Goal: Task Accomplishment & Management: Manage account settings

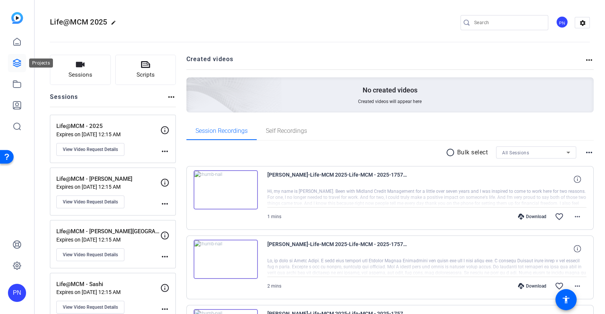
click at [22, 62] on link at bounding box center [17, 63] width 18 height 18
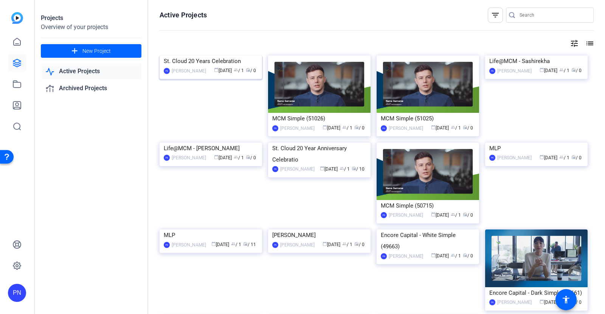
click at [209, 56] on img at bounding box center [210, 56] width 102 height 0
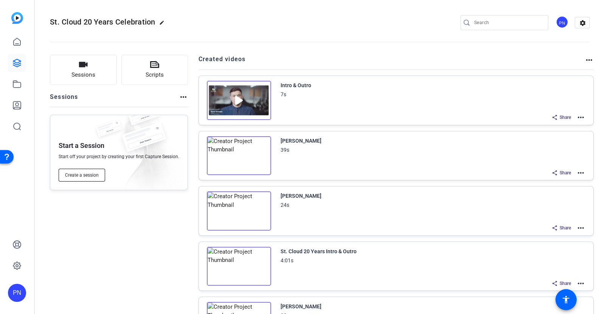
click at [80, 176] on span "Create a session" at bounding box center [82, 175] width 34 height 6
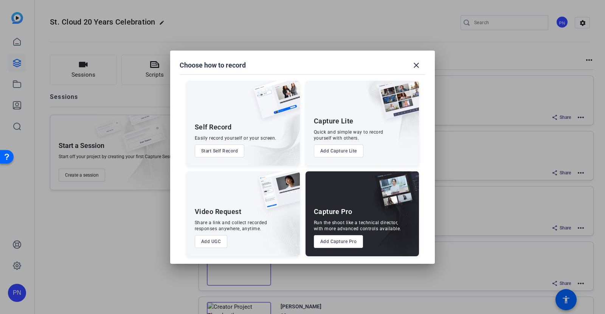
click at [212, 244] on button "Add UGC" at bounding box center [211, 241] width 33 height 13
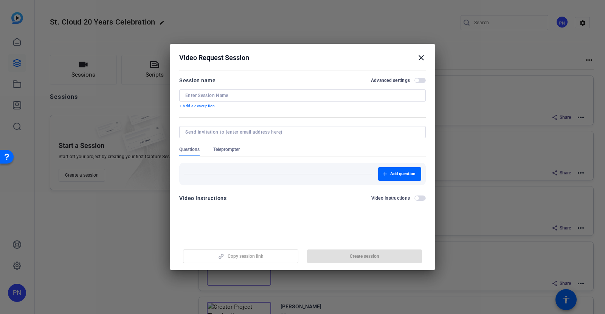
click at [205, 97] on input at bounding box center [302, 96] width 234 height 6
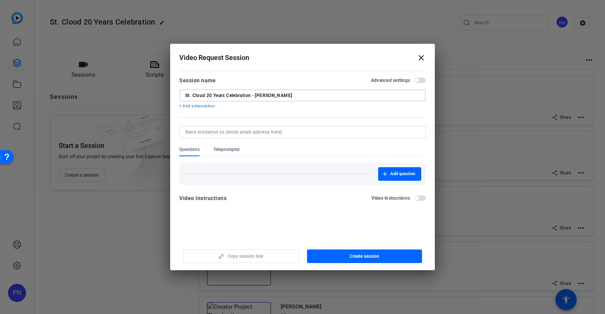
type input "St. Cloud 20 Years Celebration - Jaison Thomas"
click at [251, 131] on input at bounding box center [300, 132] width 231 height 6
type input "jaison.thomas@mcmcg.com"
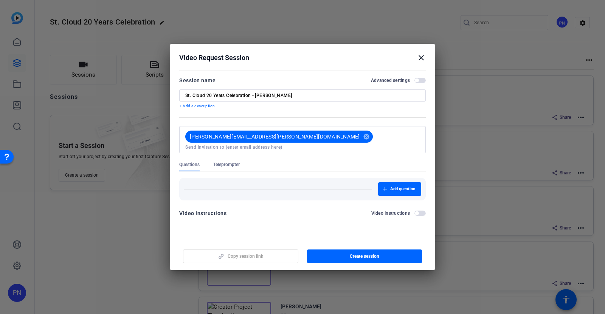
click at [280, 162] on div "Questions Teleprompter" at bounding box center [302, 167] width 246 height 10
click at [418, 79] on span "button" at bounding box center [416, 81] width 4 height 4
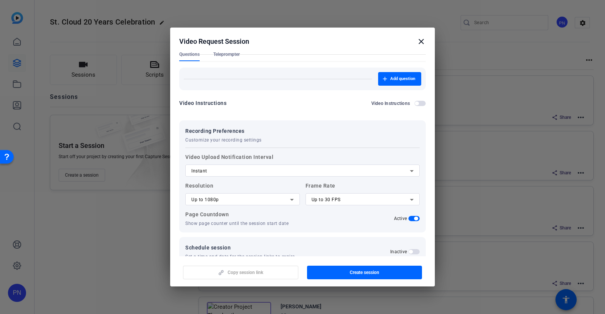
scroll to position [105, 0]
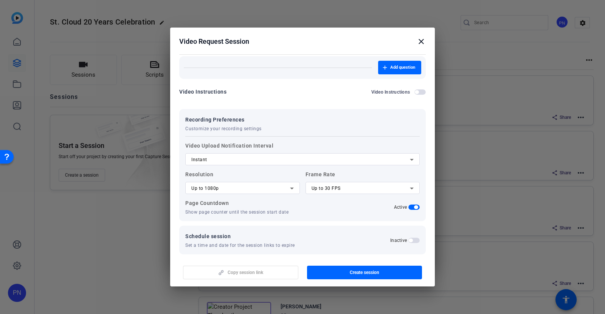
click at [408, 239] on span "button" at bounding box center [410, 241] width 4 height 4
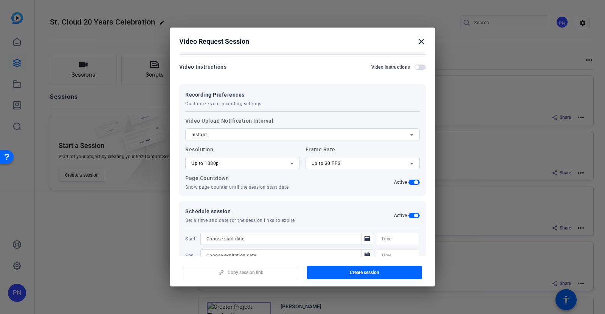
scroll to position [144, 0]
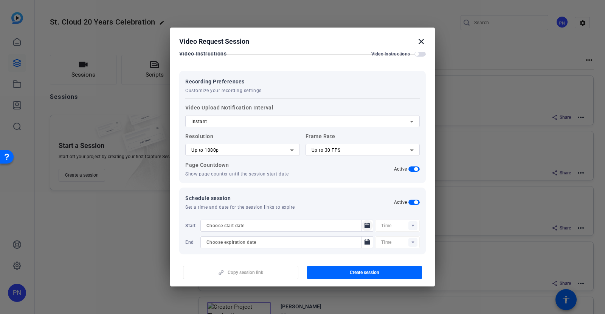
click at [364, 223] on icon "Open calendar" at bounding box center [367, 225] width 6 height 9
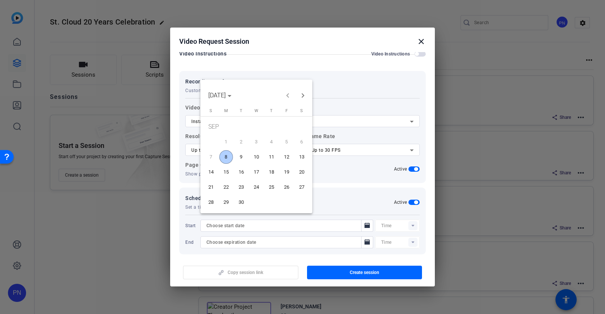
click at [225, 156] on span "8" at bounding box center [226, 157] width 14 height 14
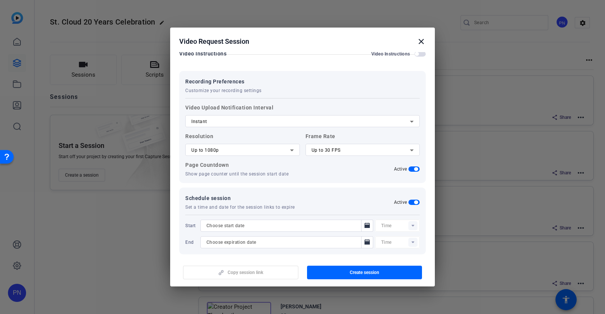
type input "[DATE]"
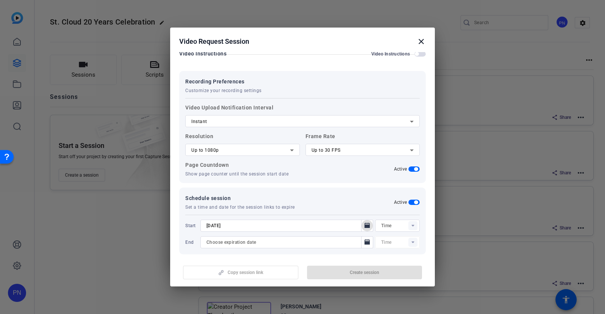
click at [408, 221] on rect at bounding box center [412, 225] width 9 height 9
click at [385, 125] on span "12:00AM" at bounding box center [386, 125] width 20 height 5
type input "12:00AM"
click at [364, 238] on icon "Open calendar" at bounding box center [367, 242] width 6 height 9
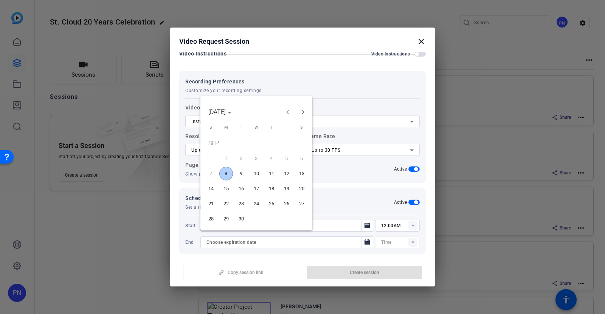
click at [239, 218] on span "30" at bounding box center [241, 219] width 14 height 14
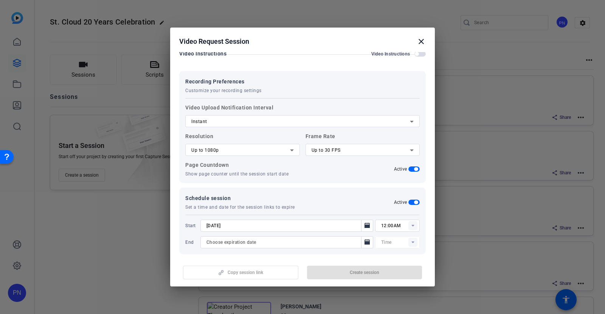
type input "[DATE]"
type input "12:15AM"
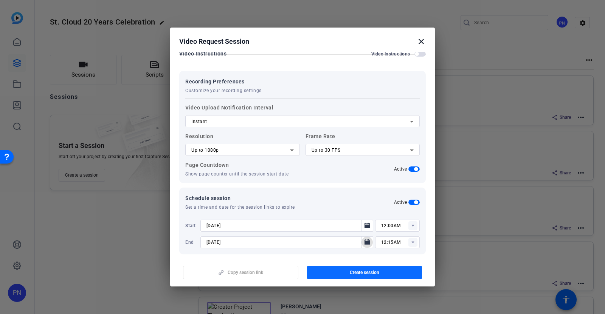
click at [355, 270] on span "Create session" at bounding box center [364, 273] width 29 height 6
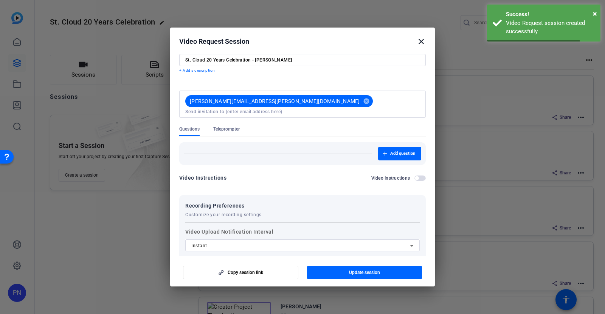
scroll to position [2, 0]
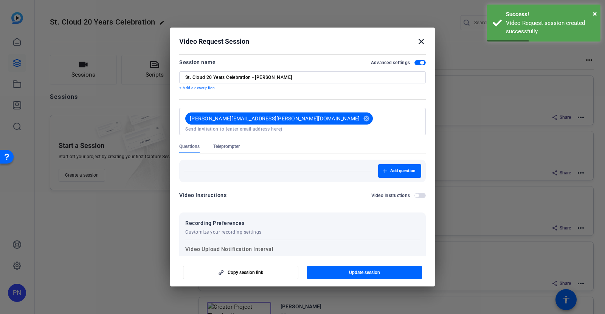
click at [240, 144] on span "Teleprompter" at bounding box center [226, 147] width 26 height 6
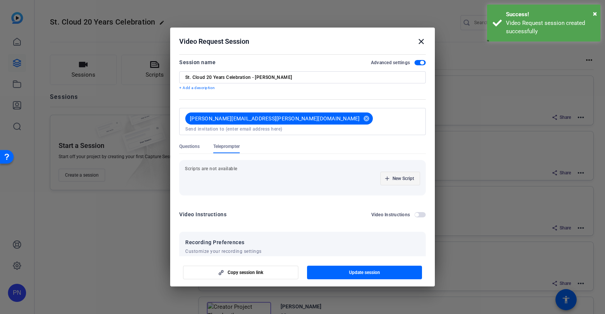
click at [392, 176] on span "New Script" at bounding box center [403, 179] width 22 height 6
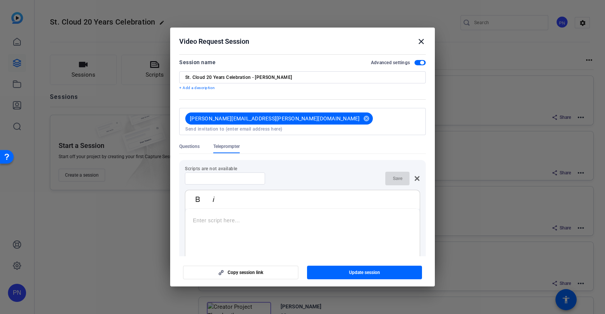
click at [241, 176] on input at bounding box center [225, 179] width 68 height 6
type input "[PERSON_NAME]"
click at [241, 218] on p at bounding box center [302, 221] width 219 height 8
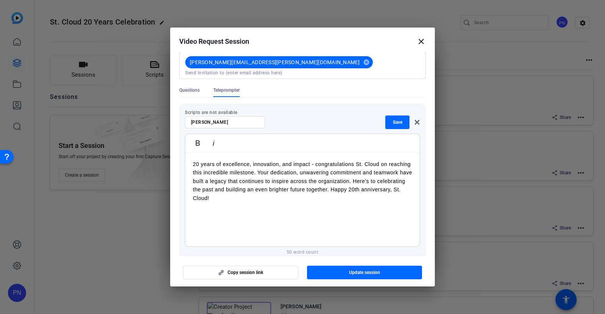
scroll to position [49, 0]
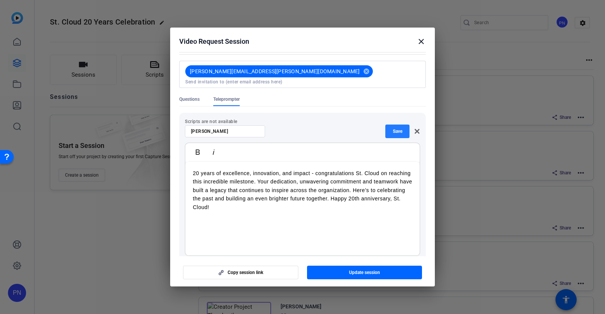
click at [393, 128] on span "Save" at bounding box center [397, 131] width 9 height 6
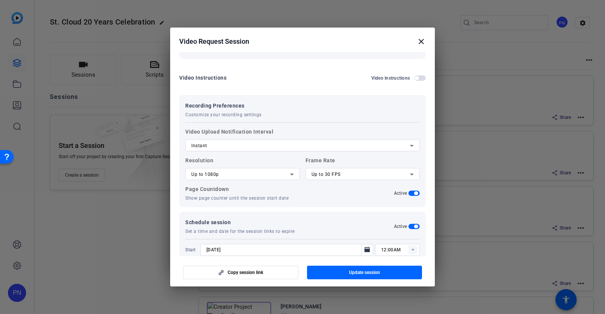
scroll to position [200, 0]
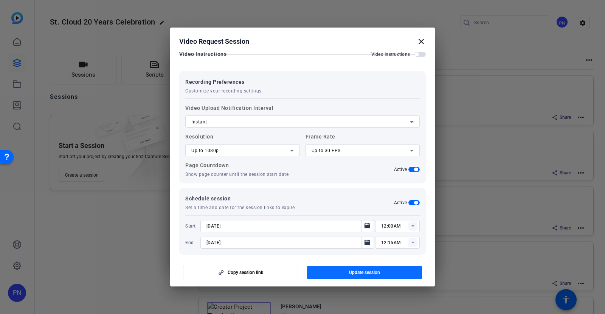
click at [367, 273] on span "Update session" at bounding box center [364, 273] width 31 height 6
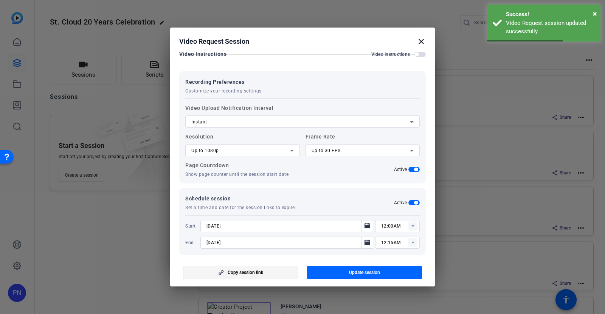
click at [250, 271] on span "Copy session link" at bounding box center [245, 273] width 36 height 6
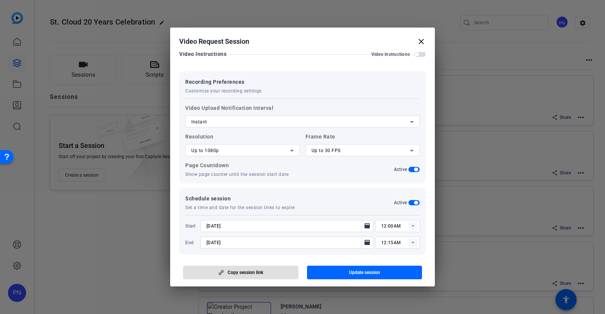
click at [419, 43] on mat-icon "close" at bounding box center [420, 41] width 9 height 9
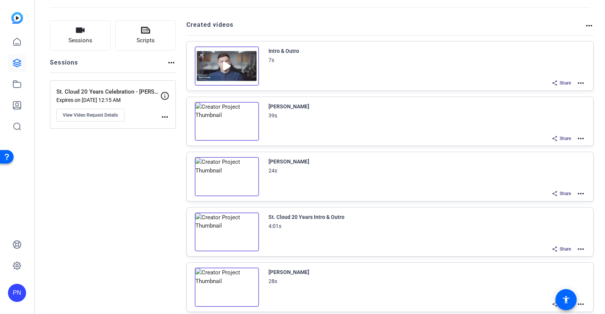
scroll to position [0, 0]
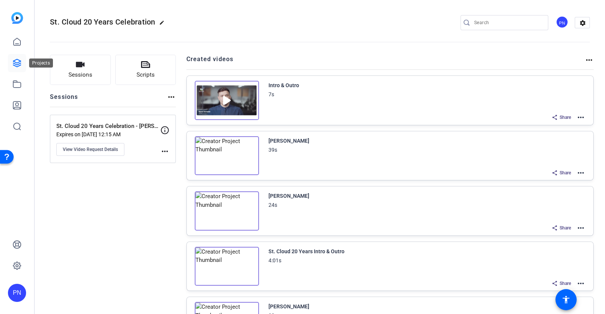
click at [19, 65] on icon at bounding box center [16, 63] width 9 height 9
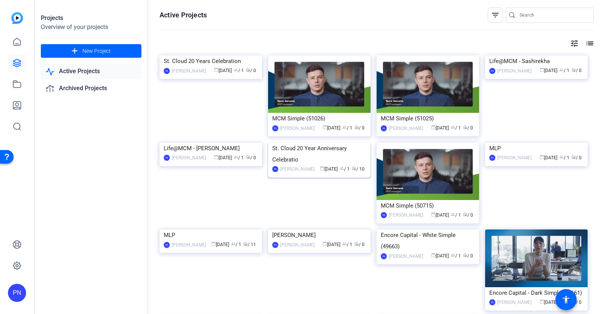
click at [312, 143] on img at bounding box center [319, 143] width 102 height 0
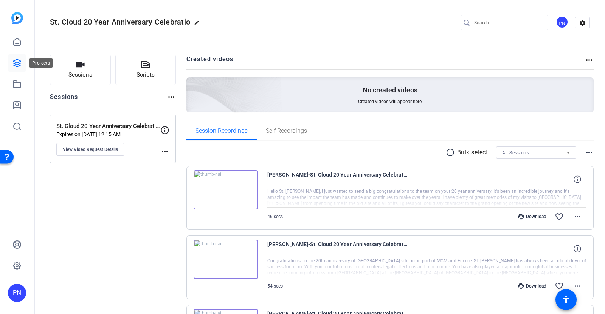
click at [17, 63] on icon at bounding box center [16, 63] width 9 height 9
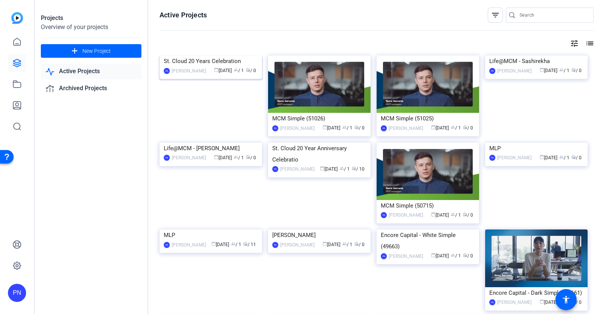
click at [219, 56] on img at bounding box center [210, 56] width 102 height 0
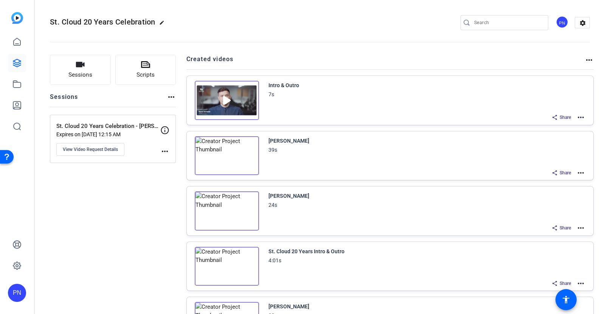
click at [576, 169] on mat-icon "more_horiz" at bounding box center [580, 173] width 9 height 9
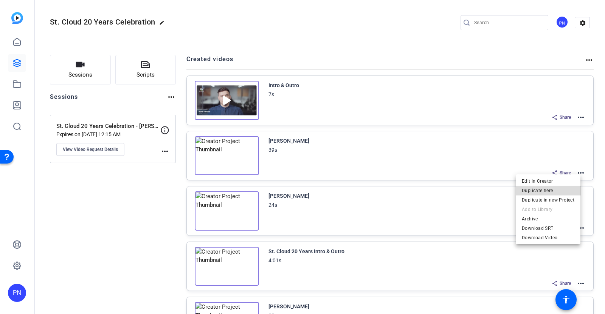
click at [559, 189] on span "Duplicate here" at bounding box center [547, 190] width 53 height 9
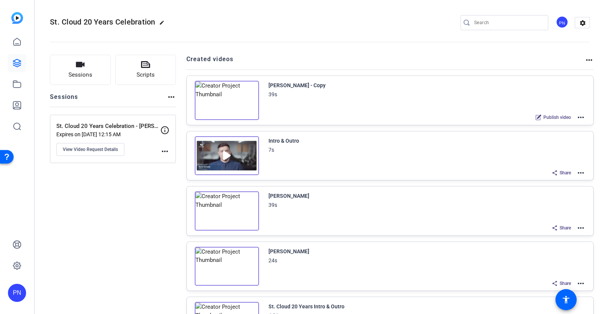
click at [576, 118] on mat-icon "more_horiz" at bounding box center [580, 117] width 9 height 9
click at [561, 135] on span "Duplicate here" at bounding box center [547, 135] width 53 height 9
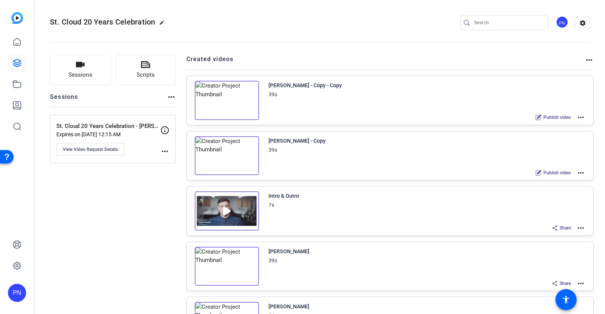
click at [576, 170] on mat-icon "more_horiz" at bounding box center [580, 173] width 9 height 9
click at [564, 193] on span "Duplicate here" at bounding box center [547, 190] width 53 height 9
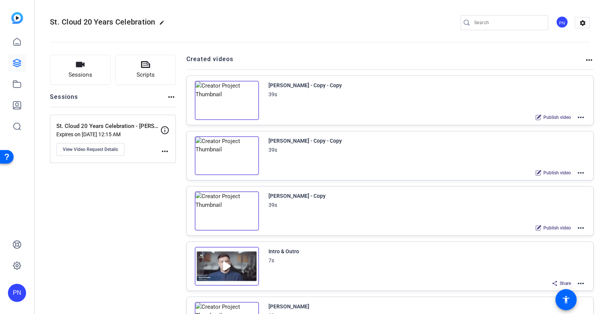
click at [576, 224] on mat-icon "more_horiz" at bounding box center [580, 228] width 9 height 9
click at [524, 234] on span "Edit in Creator" at bounding box center [547, 236] width 53 height 9
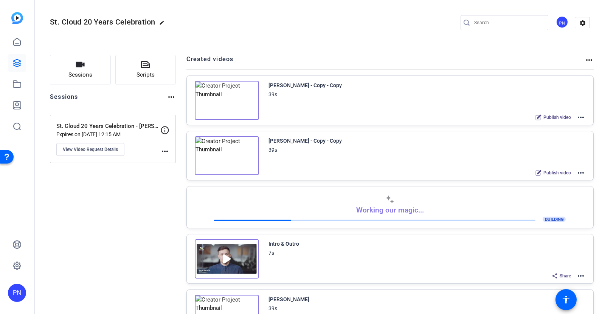
click at [577, 172] on mat-icon "more_horiz" at bounding box center [580, 173] width 9 height 9
click at [549, 178] on span "Edit in Creator" at bounding box center [547, 180] width 53 height 9
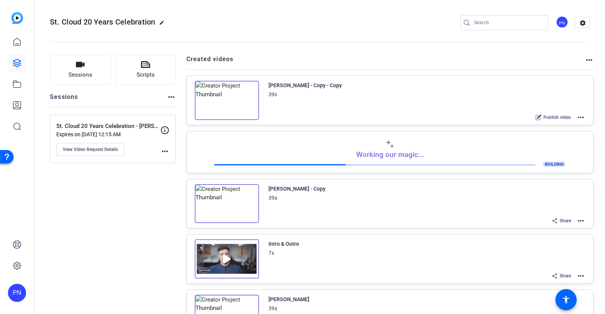
click at [577, 116] on mat-icon "more_horiz" at bounding box center [580, 117] width 9 height 9
click at [549, 125] on span "Edit in Creator" at bounding box center [547, 126] width 53 height 9
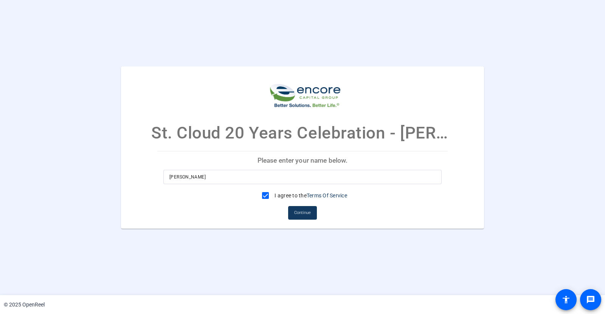
click at [218, 181] on input "[PERSON_NAME]" at bounding box center [302, 177] width 266 height 9
drag, startPoint x: 218, startPoint y: 180, endPoint x: 138, endPoint y: 172, distance: 80.5
click at [138, 172] on mat-card "St. Cloud 20 Years Celebration - Jaison Thomas Please enter your name below. Pu…" at bounding box center [302, 148] width 363 height 162
type input "Jaison Thomas"
click at [302, 215] on span "Continue" at bounding box center [302, 212] width 17 height 11
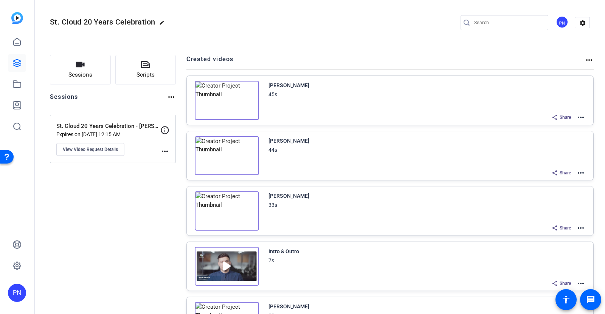
click at [576, 170] on mat-icon "more_horiz" at bounding box center [580, 173] width 9 height 9
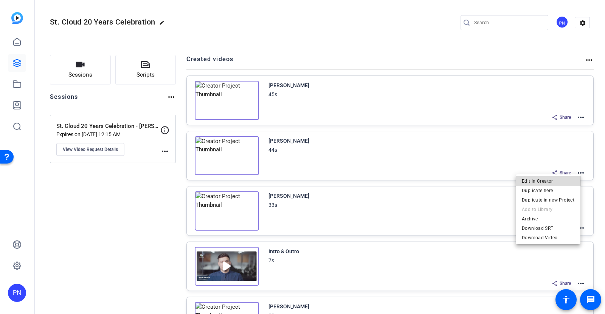
click at [550, 181] on span "Edit in Creator" at bounding box center [547, 180] width 53 height 9
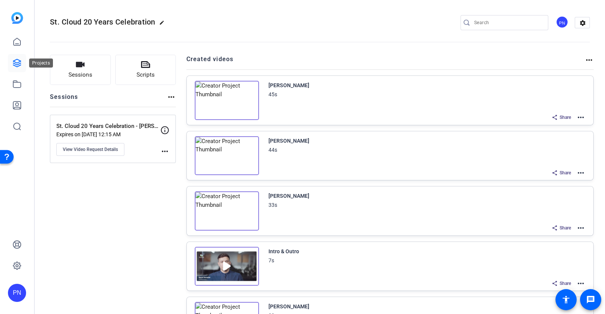
click at [22, 63] on link at bounding box center [17, 63] width 18 height 18
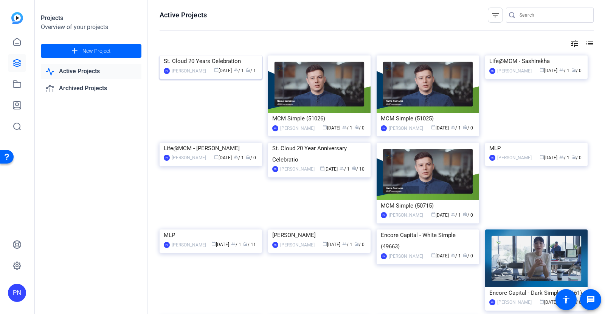
click at [184, 56] on img at bounding box center [210, 56] width 102 height 0
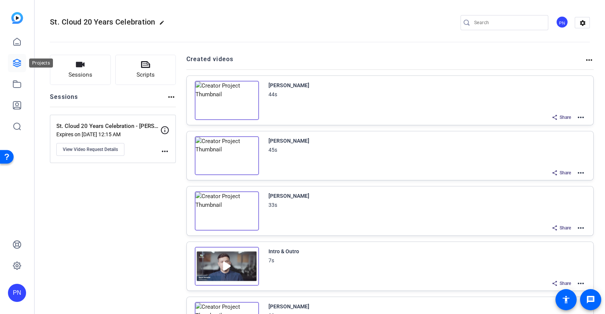
click at [17, 65] on icon at bounding box center [17, 63] width 8 height 8
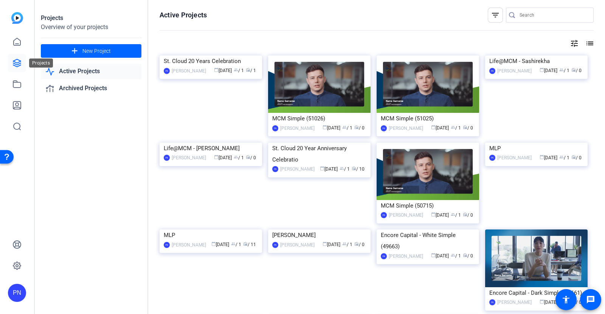
click at [18, 61] on icon at bounding box center [16, 63] width 9 height 9
click at [17, 43] on icon at bounding box center [16, 41] width 9 height 9
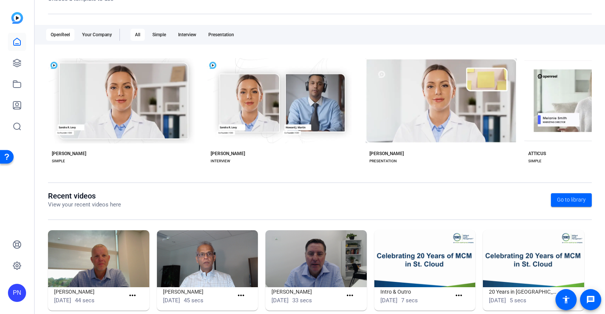
scroll to position [118, 0]
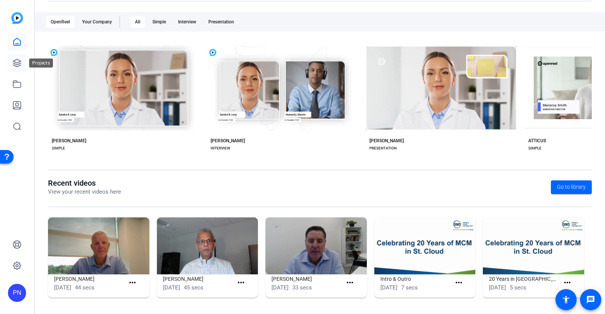
click at [16, 60] on icon at bounding box center [16, 63] width 9 height 9
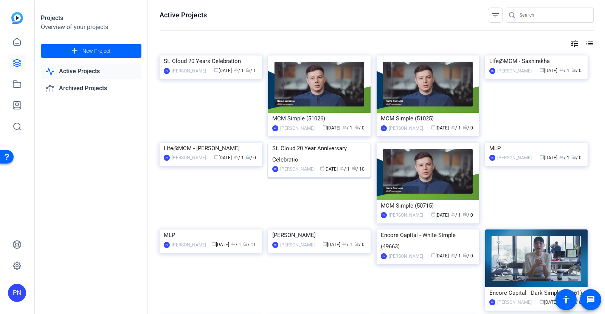
click at [294, 143] on img at bounding box center [319, 143] width 102 height 0
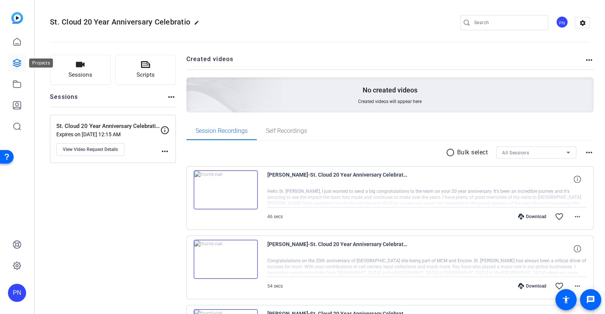
click at [15, 63] on icon at bounding box center [16, 63] width 9 height 9
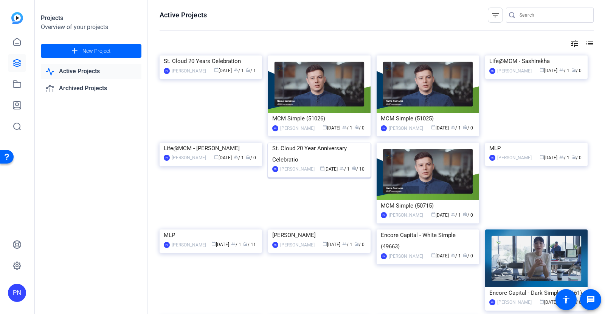
click at [317, 143] on img at bounding box center [319, 143] width 102 height 0
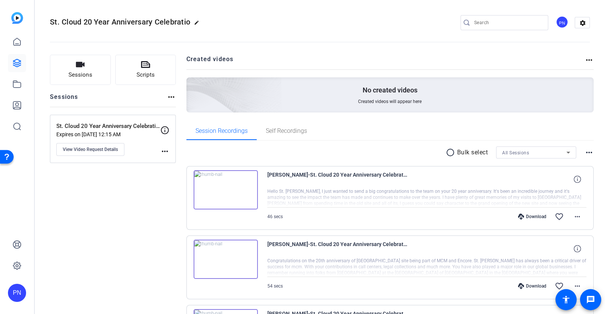
click at [556, 25] on div "PN" at bounding box center [561, 22] width 12 height 12
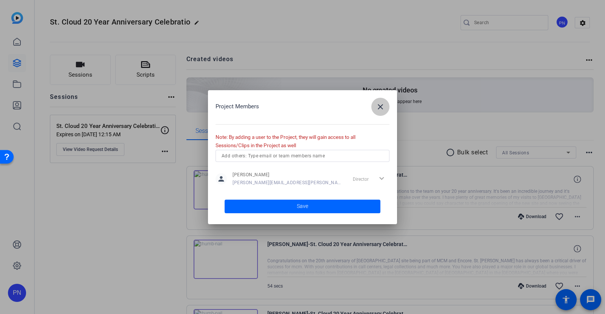
click at [380, 112] on span "button" at bounding box center [380, 107] width 18 height 18
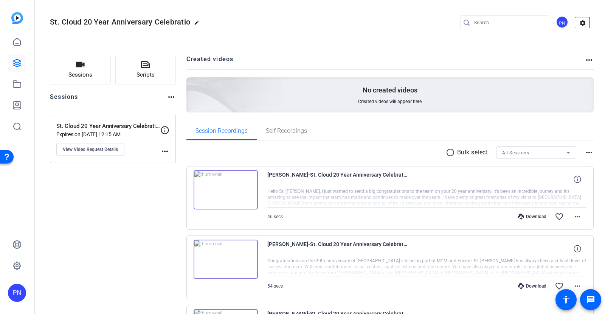
click at [576, 22] on mat-icon "settings" at bounding box center [582, 22] width 15 height 11
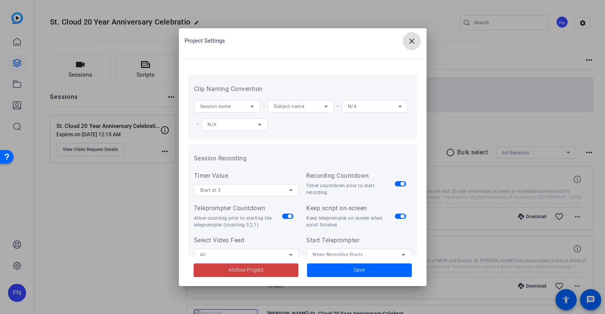
click at [414, 42] on mat-icon "close" at bounding box center [411, 41] width 9 height 9
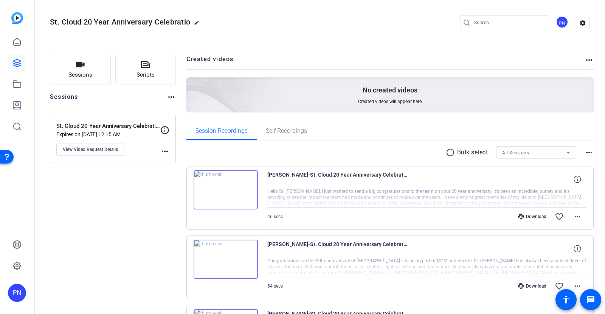
click at [557, 23] on div "PN" at bounding box center [561, 22] width 12 height 12
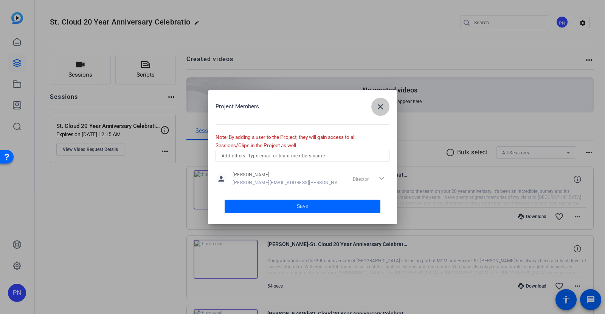
click at [382, 103] on mat-icon "close" at bounding box center [380, 106] width 9 height 9
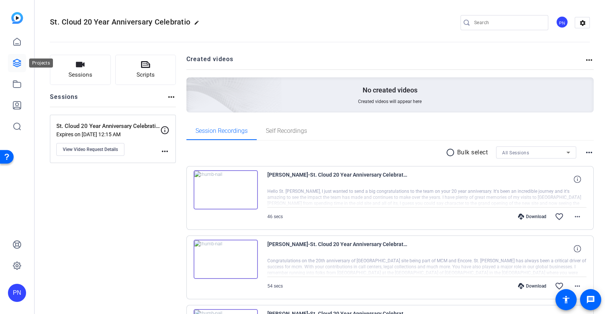
click at [19, 63] on icon at bounding box center [16, 63] width 9 height 9
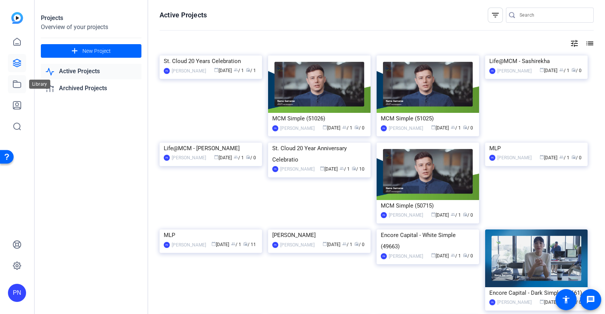
click at [17, 88] on icon at bounding box center [17, 84] width 8 height 7
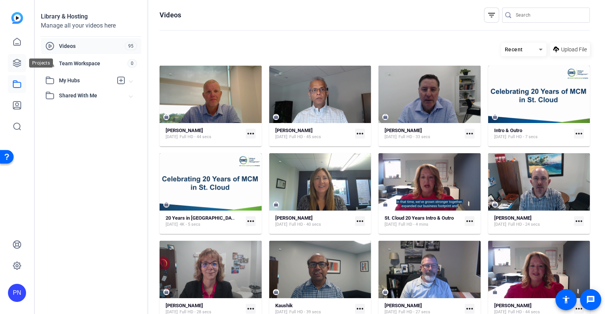
click at [18, 65] on icon at bounding box center [17, 63] width 8 height 8
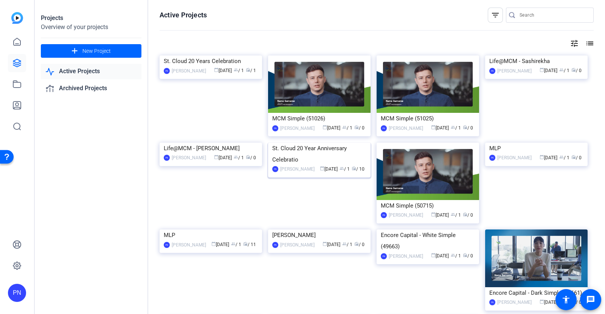
click at [306, 143] on img at bounding box center [319, 143] width 102 height 0
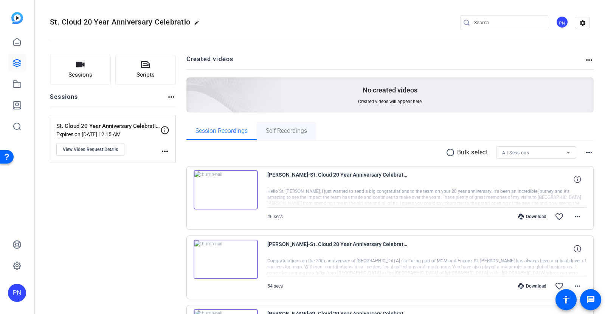
click at [297, 131] on span "Self Recordings" at bounding box center [286, 131] width 41 height 6
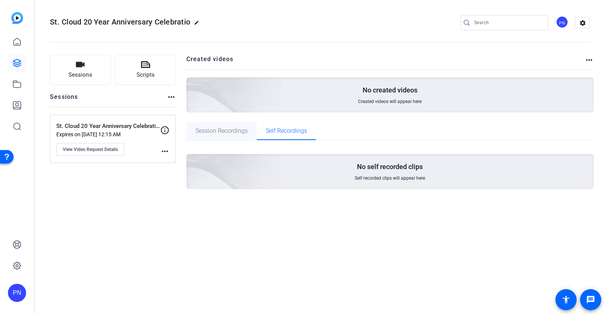
click at [230, 132] on span "Session Recordings" at bounding box center [221, 131] width 52 height 6
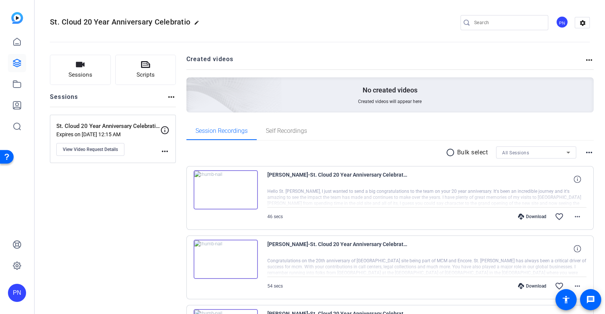
click at [557, 20] on div "PN" at bounding box center [561, 22] width 12 height 12
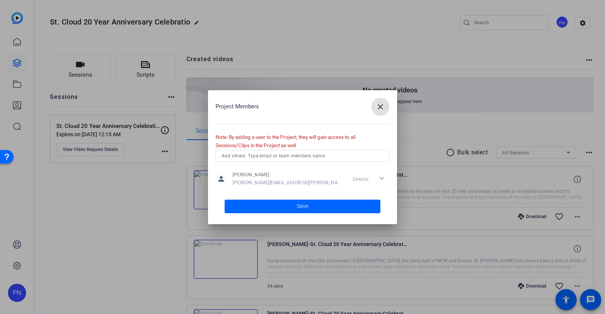
click at [380, 104] on mat-icon "close" at bounding box center [380, 106] width 9 height 9
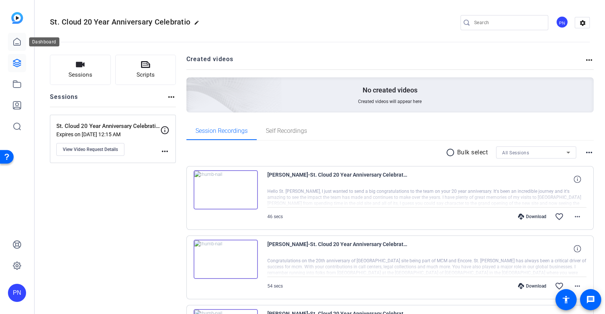
click at [19, 41] on icon at bounding box center [16, 41] width 9 height 9
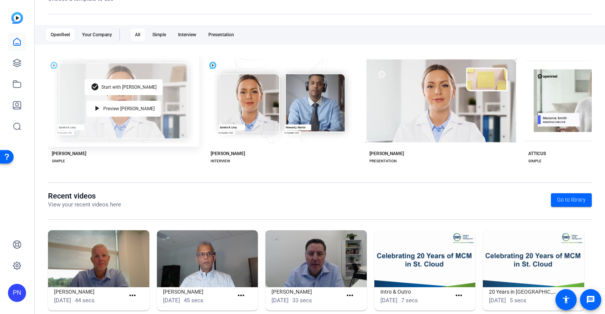
scroll to position [118, 0]
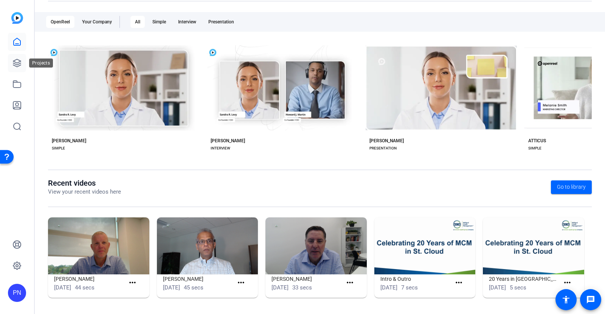
click at [15, 62] on icon at bounding box center [16, 63] width 9 height 9
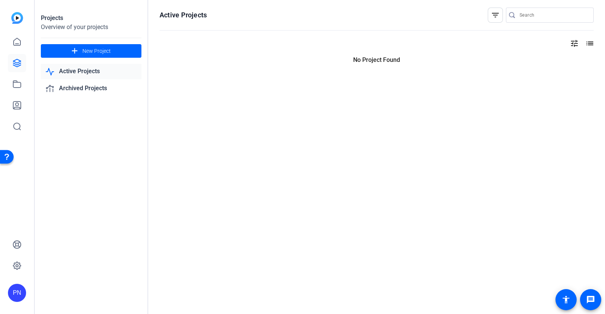
scroll to position [0, 0]
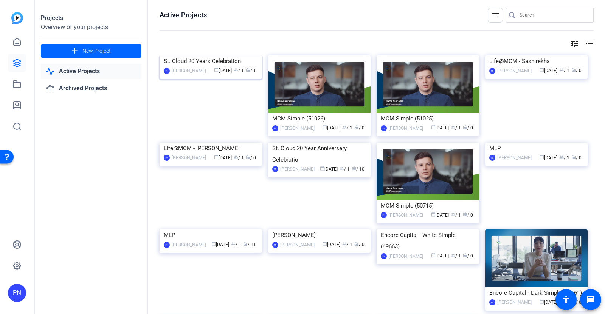
click at [199, 56] on img at bounding box center [210, 56] width 102 height 0
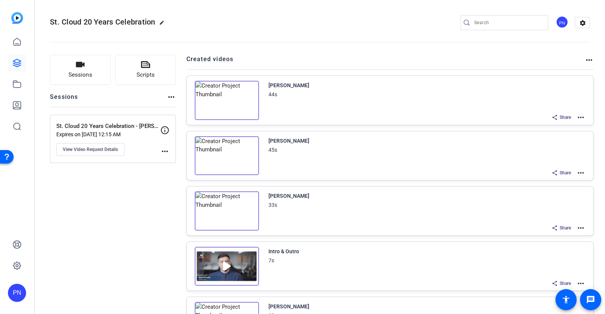
click at [166, 148] on mat-icon "more_horiz" at bounding box center [164, 151] width 9 height 9
click at [136, 180] on div at bounding box center [302, 157] width 605 height 314
click at [102, 148] on span "View Video Request Details" at bounding box center [90, 150] width 55 height 6
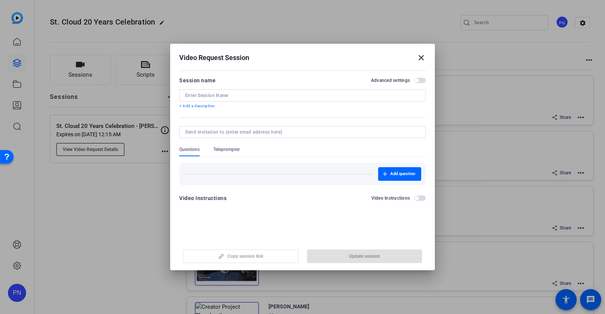
type input "St. Cloud 20 Years Celebration - [PERSON_NAME]"
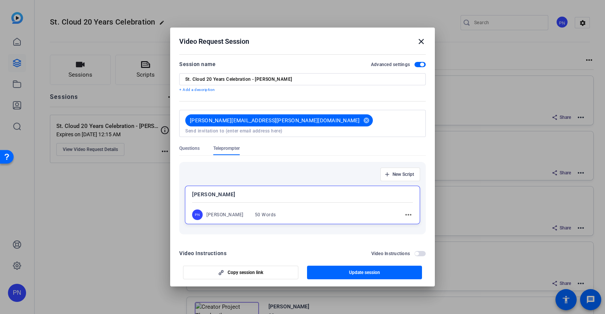
click at [420, 45] on mat-icon "close" at bounding box center [420, 41] width 9 height 9
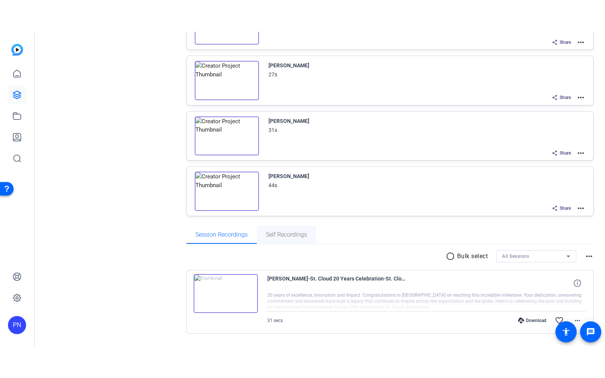
scroll to position [565, 0]
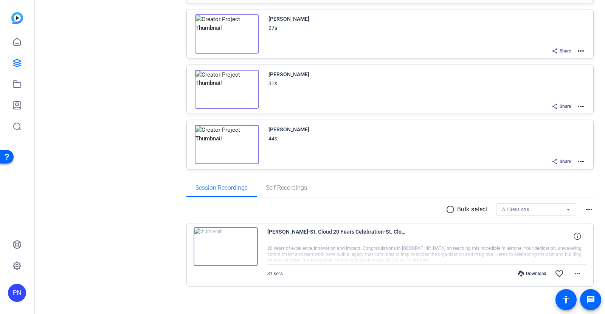
click at [226, 239] on img at bounding box center [225, 246] width 64 height 39
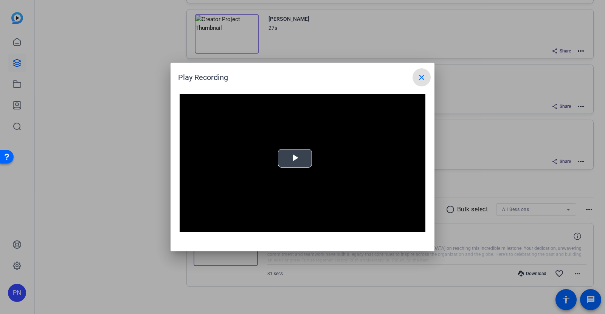
click at [295, 159] on span "Video Player" at bounding box center [295, 159] width 0 height 0
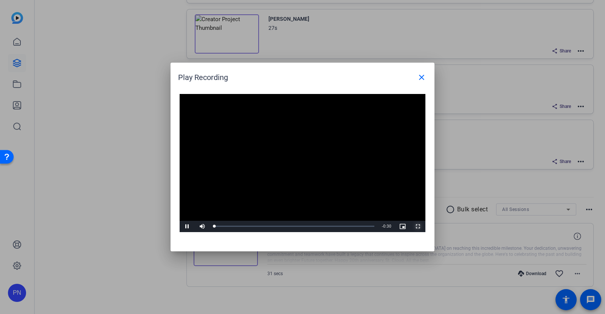
click at [419, 227] on span "Video Player" at bounding box center [417, 227] width 15 height 0
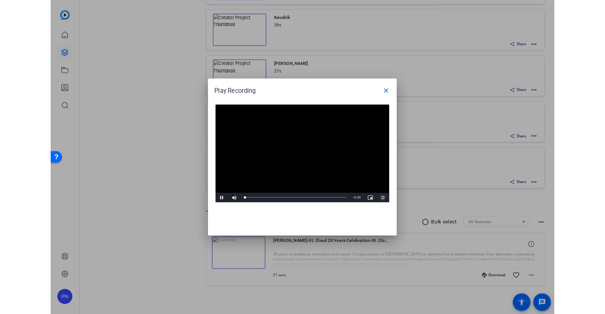
scroll to position [501, 0]
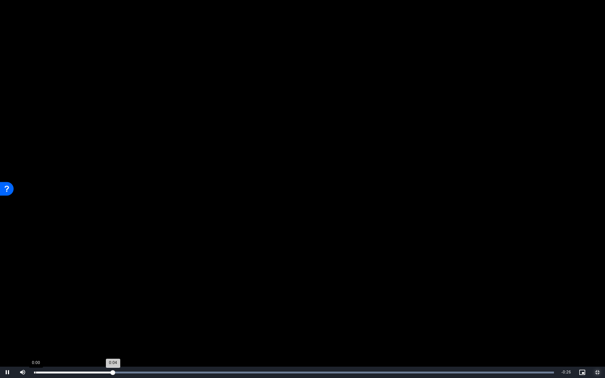
click at [36, 314] on div "Loaded : 100.00% 0:00 0:04" at bounding box center [293, 372] width 527 height 11
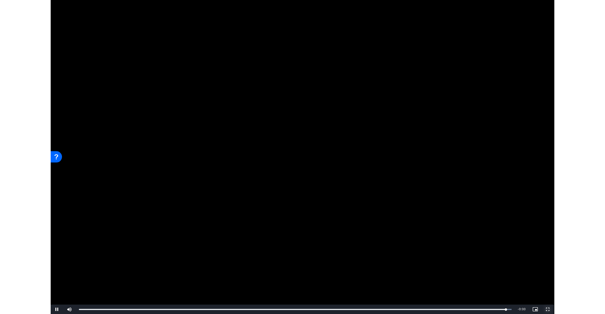
scroll to position [565, 0]
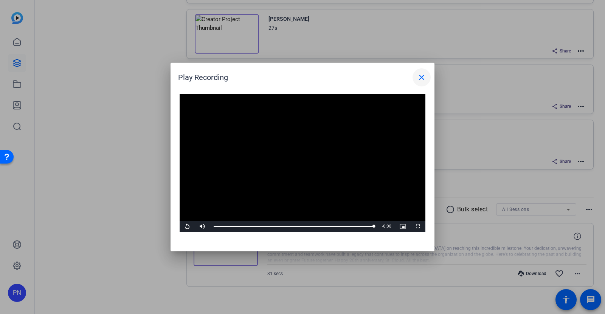
click at [421, 78] on mat-icon "close" at bounding box center [421, 77] width 9 height 9
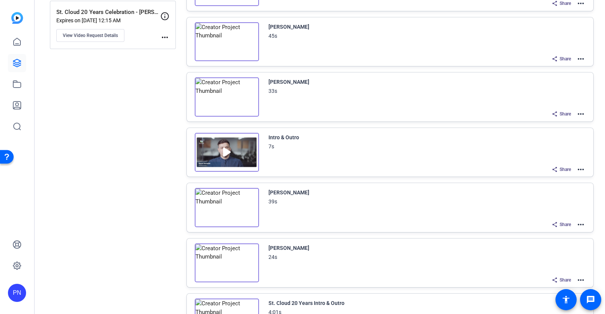
scroll to position [0, 0]
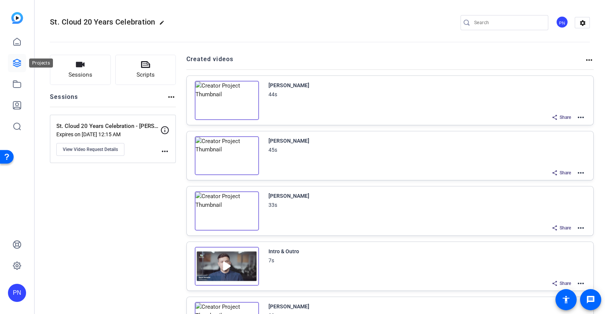
click at [19, 64] on icon at bounding box center [17, 63] width 8 height 8
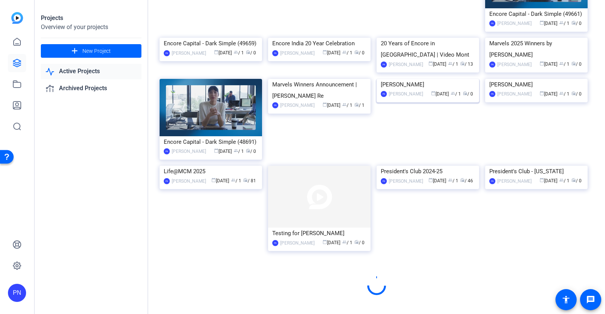
scroll to position [385, 0]
click at [215, 166] on img at bounding box center [210, 166] width 102 height 0
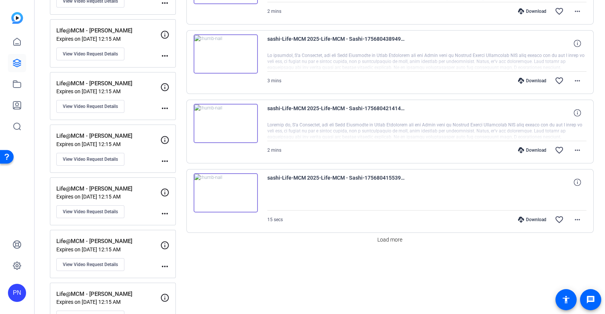
scroll to position [661, 0]
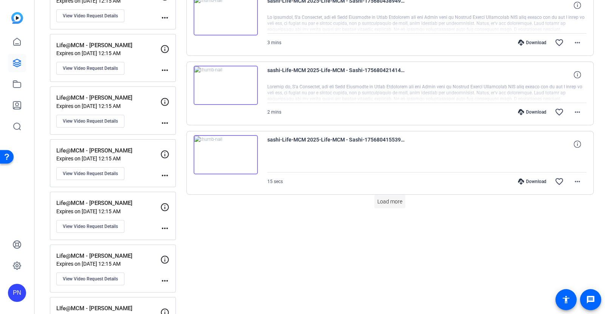
click at [386, 199] on span "Load more" at bounding box center [389, 202] width 25 height 8
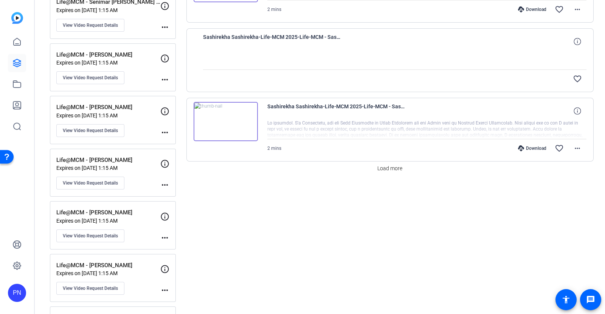
scroll to position [1417, 0]
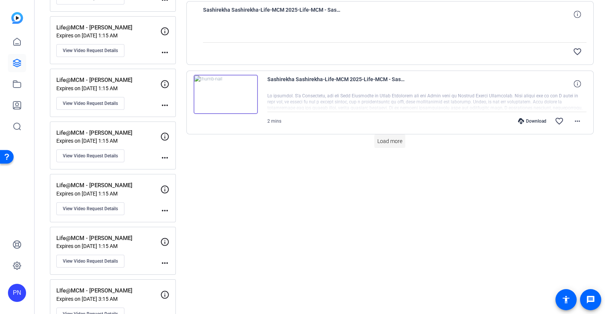
click at [382, 132] on span at bounding box center [389, 141] width 31 height 18
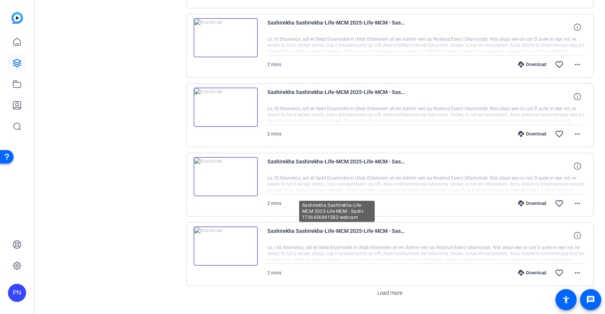
scroll to position [1973, 0]
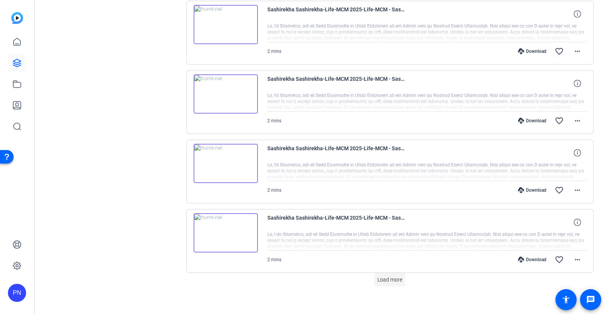
click at [385, 278] on span at bounding box center [389, 280] width 31 height 18
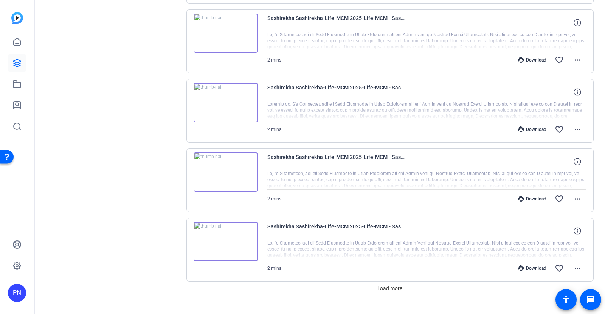
scroll to position [2666, 0]
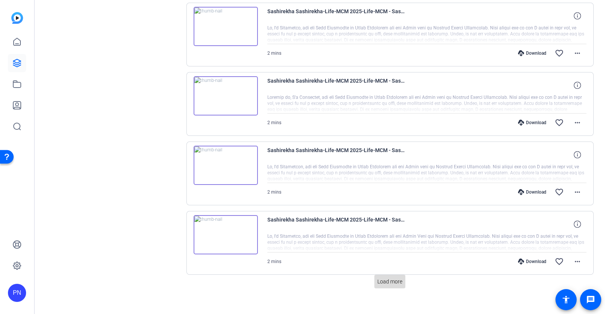
click at [388, 278] on span "Load more" at bounding box center [389, 282] width 25 height 8
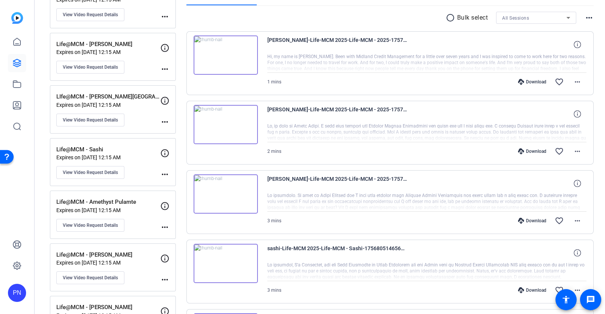
scroll to position [0, 0]
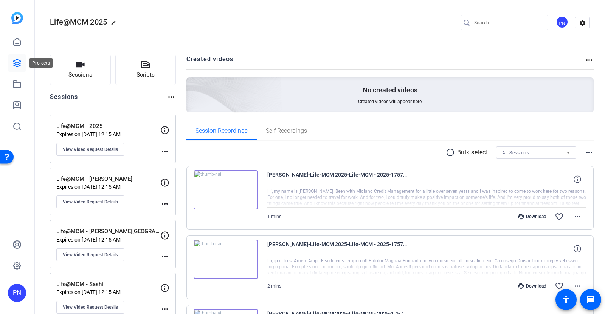
click at [16, 60] on icon at bounding box center [17, 63] width 8 height 8
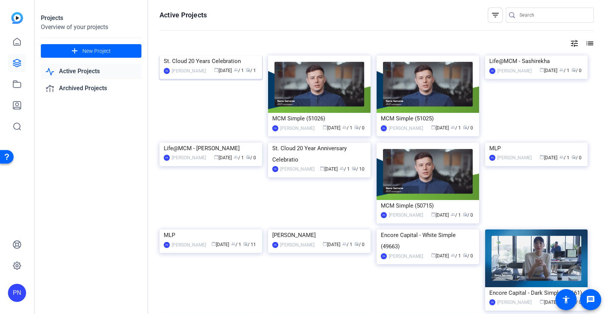
click at [202, 56] on img at bounding box center [210, 56] width 102 height 0
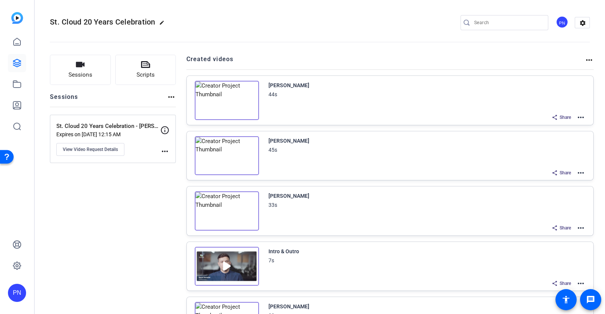
click at [576, 172] on mat-icon "more_horiz" at bounding box center [580, 173] width 9 height 9
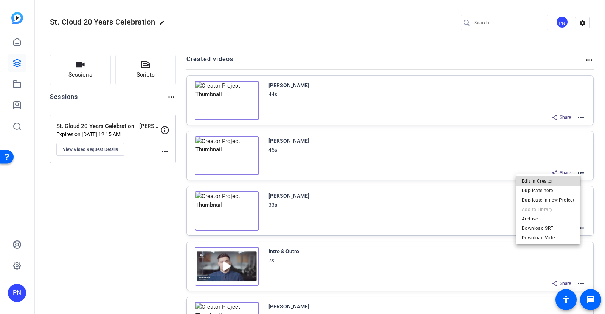
click at [550, 178] on span "Edit in Creator" at bounding box center [547, 180] width 53 height 9
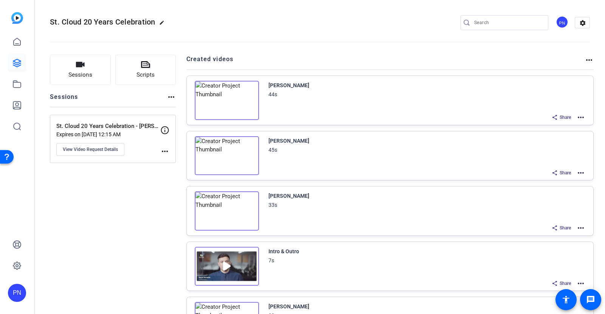
click at [576, 173] on mat-icon "more_horiz" at bounding box center [580, 173] width 9 height 9
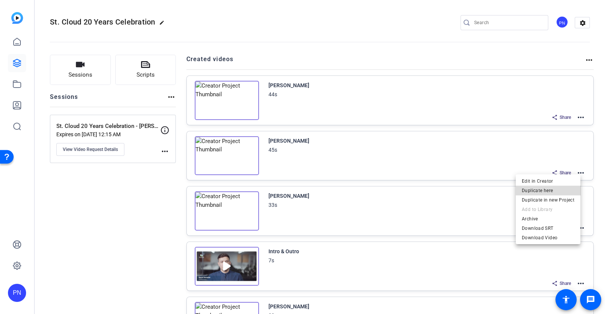
click at [555, 188] on span "Duplicate here" at bounding box center [547, 190] width 53 height 9
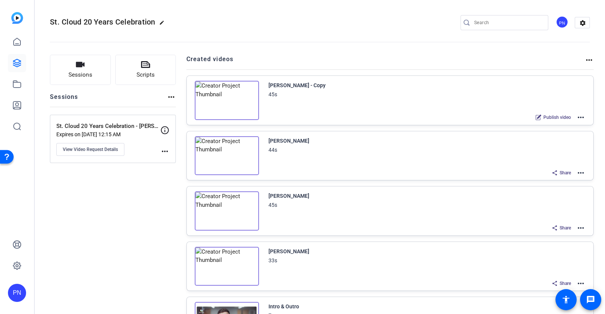
click at [577, 116] on mat-icon "more_horiz" at bounding box center [580, 117] width 9 height 9
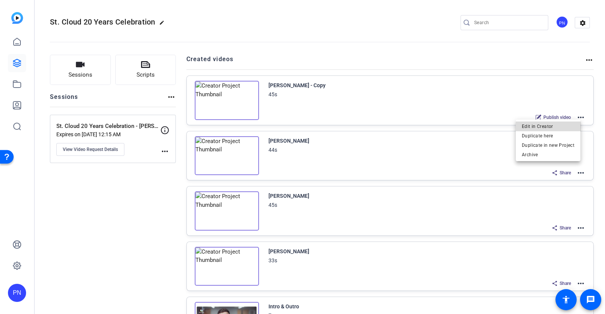
click at [550, 124] on span "Edit in Creator" at bounding box center [547, 126] width 53 height 9
